Goal: Obtain resource: Obtain resource

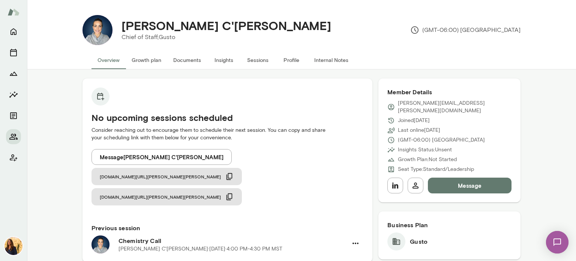
drag, startPoint x: 59, startPoint y: 169, endPoint x: 52, endPoint y: 147, distance: 23.4
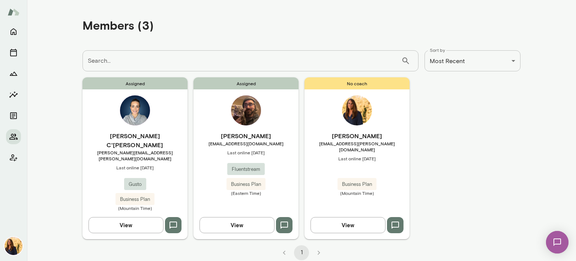
click at [240, 217] on button "View" at bounding box center [237, 225] width 75 height 16
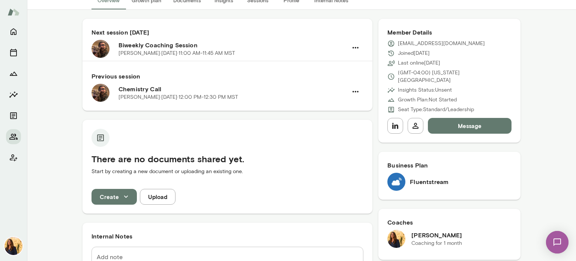
scroll to position [63, 0]
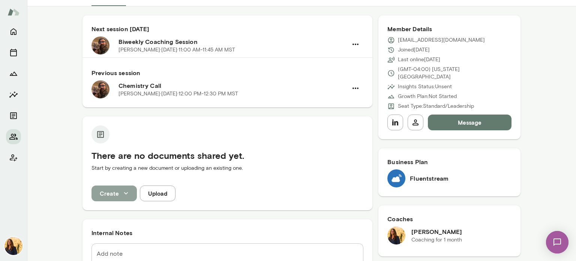
click at [122, 192] on icon "button" at bounding box center [126, 193] width 8 height 8
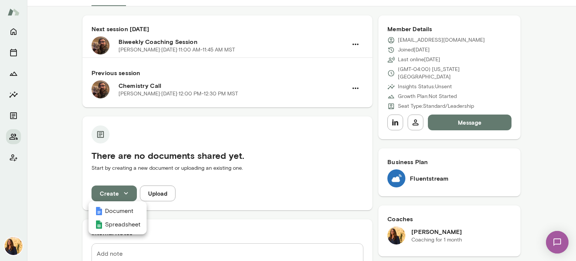
click at [162, 194] on div at bounding box center [288, 130] width 576 height 261
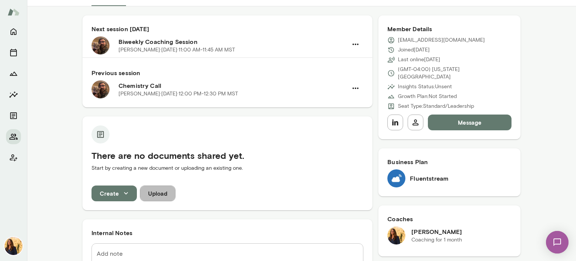
click at [156, 194] on button "Upload" at bounding box center [158, 193] width 36 height 16
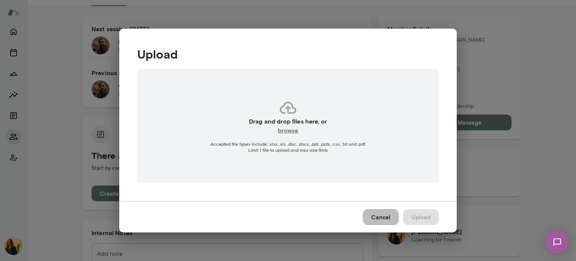
click at [379, 215] on button "Cancel" at bounding box center [381, 217] width 36 height 16
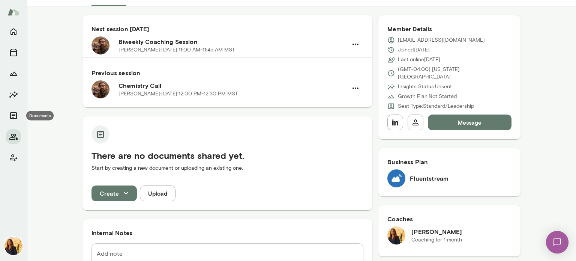
click at [14, 116] on icon "Documents" at bounding box center [13, 115] width 7 height 7
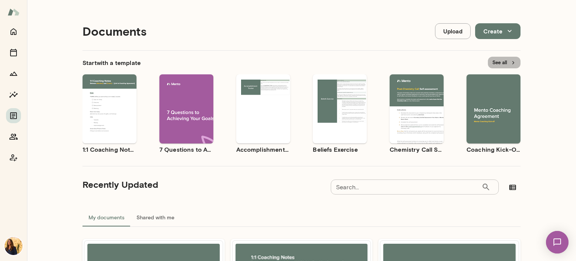
click at [500, 62] on button "See all" at bounding box center [504, 63] width 33 height 12
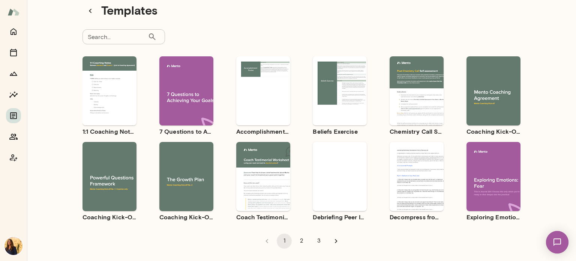
scroll to position [25, 0]
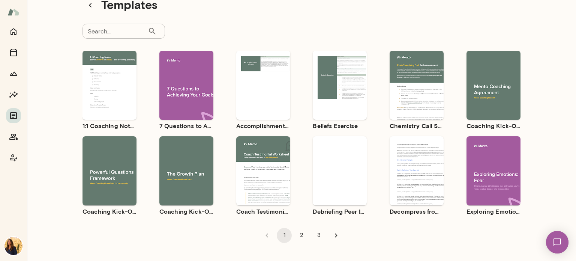
click at [117, 31] on input "Search..." at bounding box center [115, 31] width 65 height 15
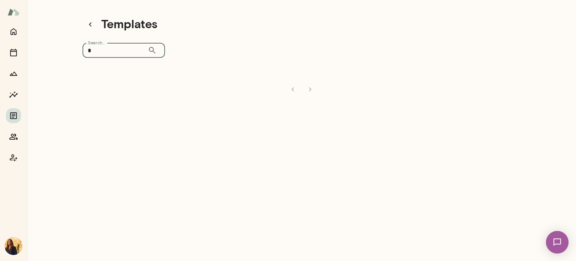
scroll to position [6, 0]
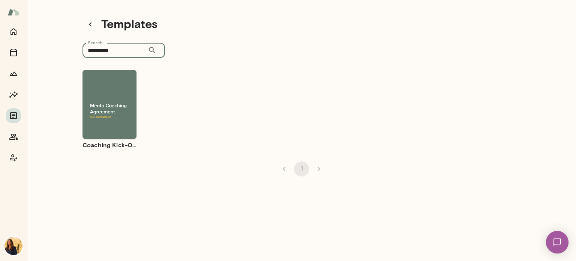
type input "*********"
click at [119, 111] on button "Preview" at bounding box center [110, 111] width 48 height 10
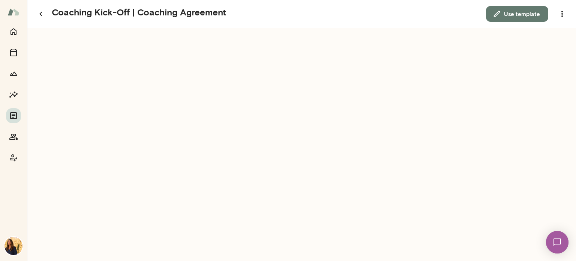
click at [509, 15] on button "Use template" at bounding box center [517, 14] width 62 height 16
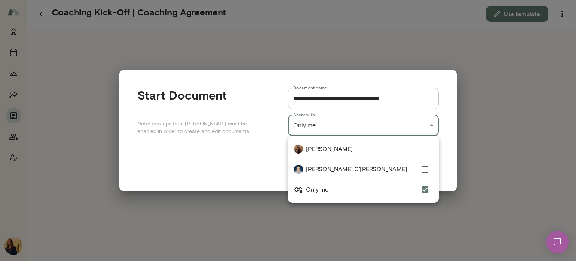
click at [432, 0] on div "**********" at bounding box center [288, 0] width 576 height 0
type input "**********"
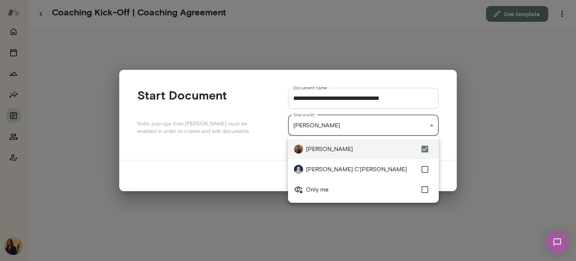
click at [509, 144] on div at bounding box center [288, 130] width 576 height 261
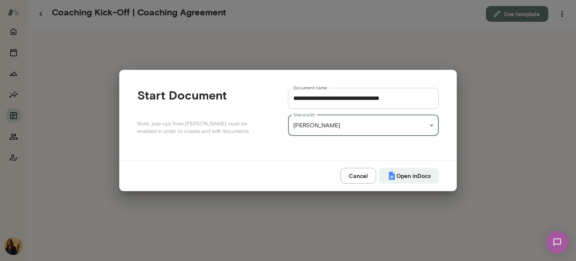
click at [406, 177] on button "Open in Docs" at bounding box center [409, 176] width 60 height 16
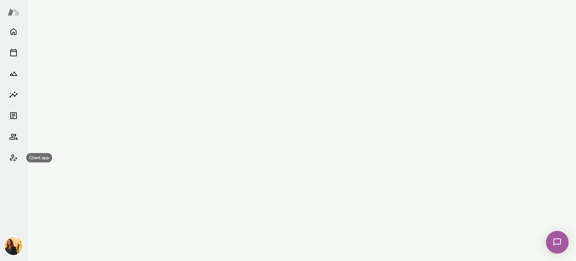
click at [14, 155] on icon "Client app" at bounding box center [14, 157] width 8 height 7
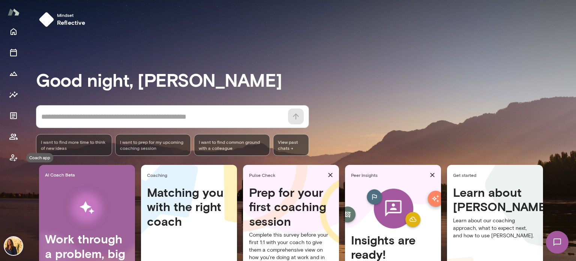
click at [13, 155] on icon "Coach app" at bounding box center [14, 157] width 8 height 7
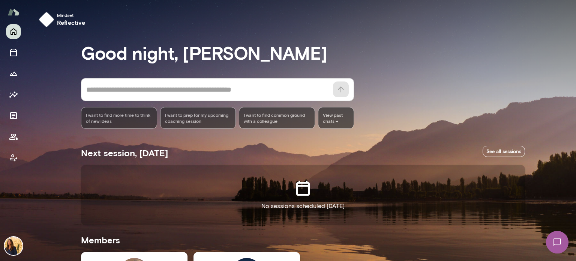
drag, startPoint x: 572, startPoint y: 86, endPoint x: 576, endPoint y: 170, distance: 84.1
click at [576, 170] on div at bounding box center [288, 87] width 576 height 174
drag, startPoint x: 573, startPoint y: 160, endPoint x: 574, endPoint y: 204, distance: 43.5
click at [574, 204] on div "Mindset reflective Good night, Sheri * ​ ​ I want to find more time to think of…" at bounding box center [288, 130] width 576 height 261
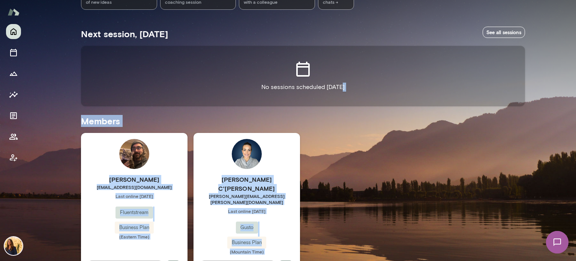
scroll to position [134, 0]
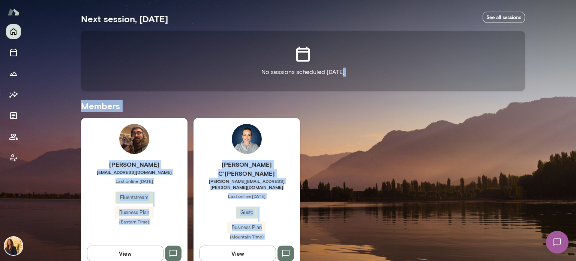
click at [166, 140] on div "Brian Francati bfrancati@fluentstream.com Last online July 21 Fluentstream Busi…" at bounding box center [134, 192] width 107 height 149
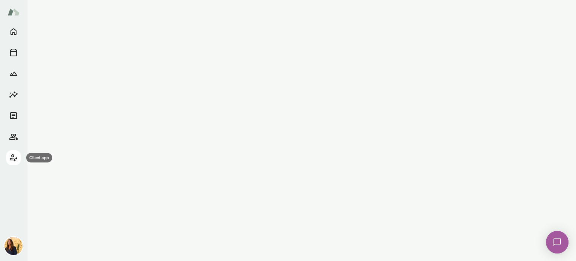
click at [11, 156] on icon "Client app" at bounding box center [13, 157] width 9 height 9
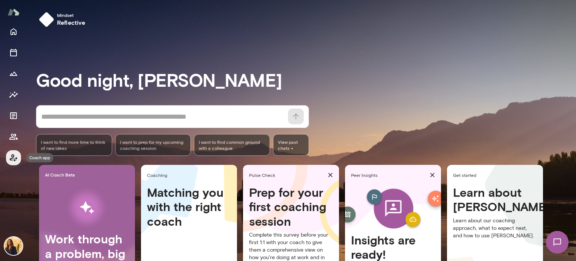
click at [12, 156] on icon "Coach app" at bounding box center [14, 157] width 8 height 7
